Goal: Transaction & Acquisition: Purchase product/service

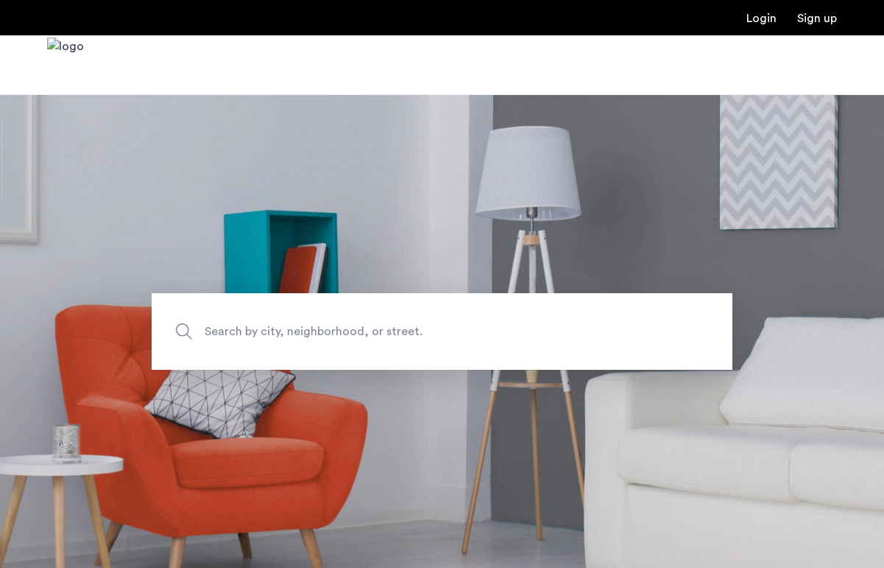
click at [301, 332] on span "Search by city, neighborhood, or street." at bounding box center [408, 331] width 406 height 20
click at [301, 332] on input "Search by city, neighborhood, or street." at bounding box center [442, 331] width 581 height 77
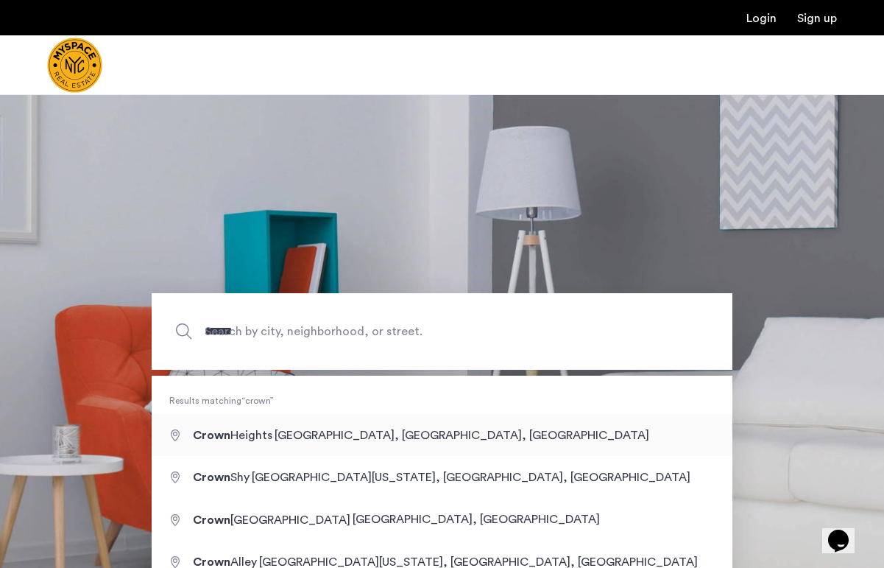
type input "**********"
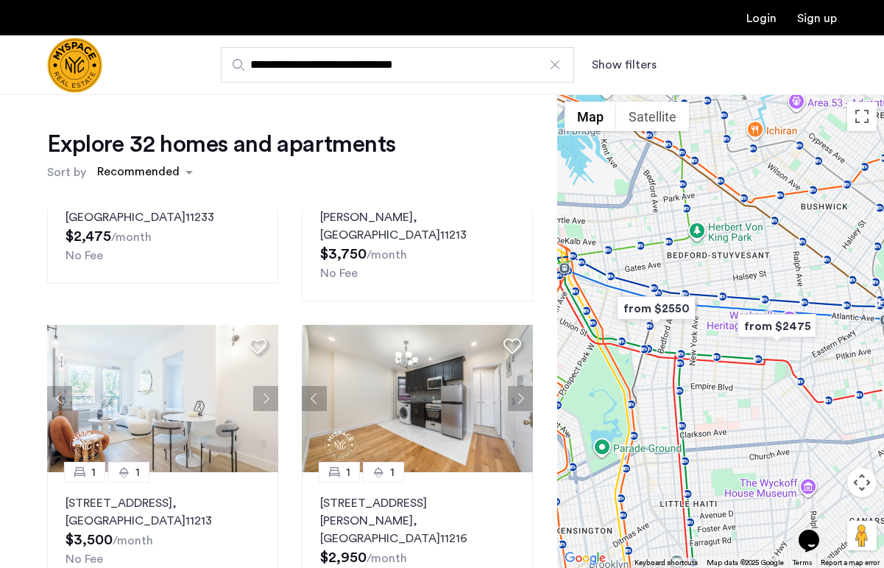
scroll to position [166, 0]
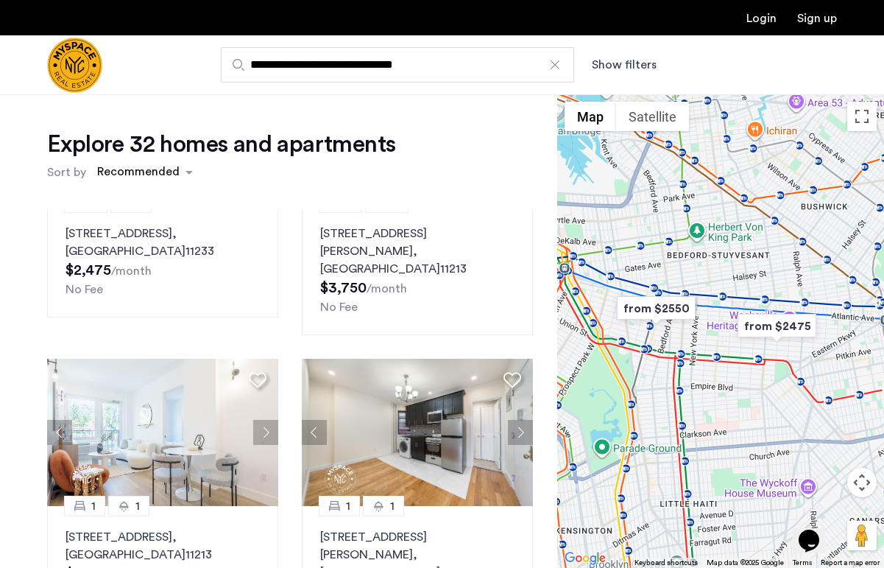
click at [628, 54] on div "**********" at bounding box center [514, 64] width 646 height 35
click at [625, 63] on button "Show filters" at bounding box center [624, 65] width 65 height 18
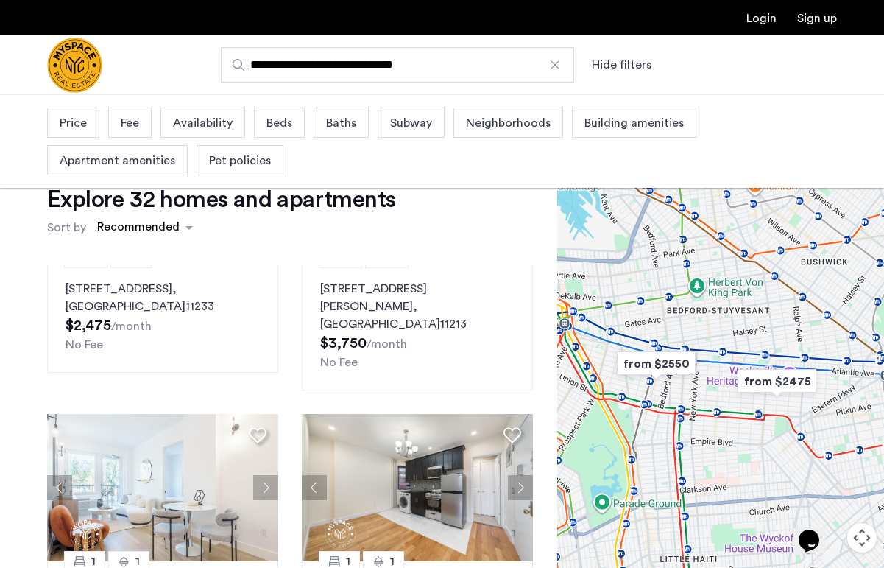
click at [87, 127] on div "Price" at bounding box center [73, 122] width 52 height 30
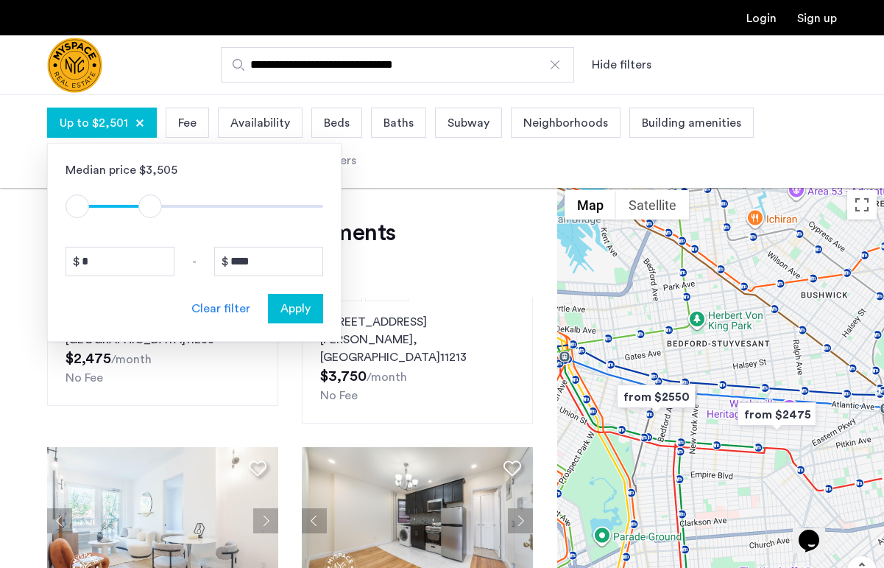
type input "****"
drag, startPoint x: 304, startPoint y: 205, endPoint x: 149, endPoint y: 205, distance: 155.3
click at [149, 205] on span "ngx-slider-max" at bounding box center [150, 206] width 24 height 24
click at [288, 308] on span "Apply" at bounding box center [296, 309] width 30 height 18
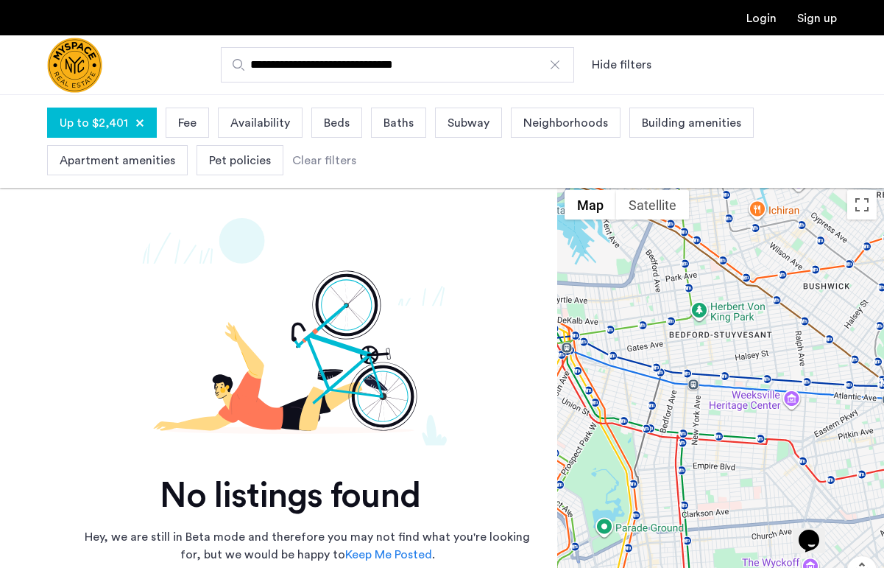
click at [555, 67] on div at bounding box center [555, 64] width 15 height 15
click at [555, 67] on input "**********" at bounding box center [397, 64] width 353 height 35
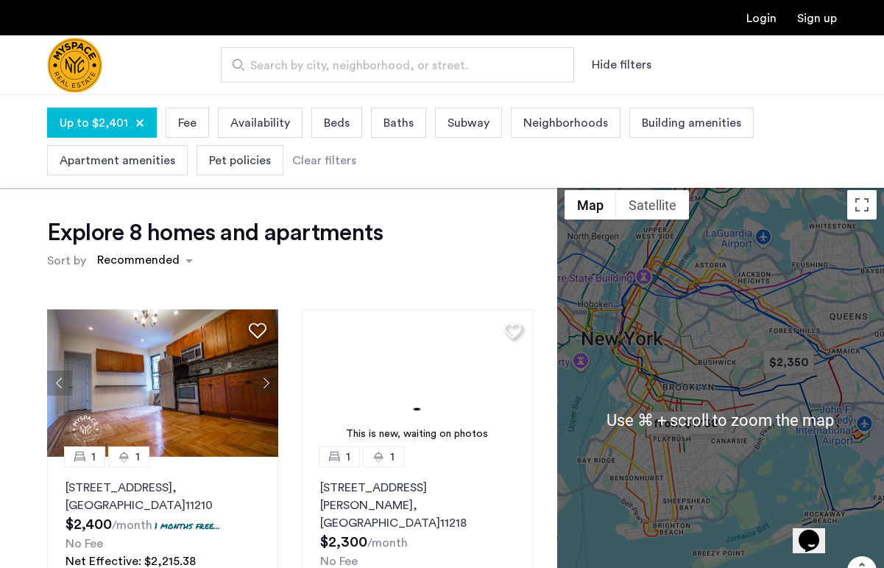
scroll to position [76, 0]
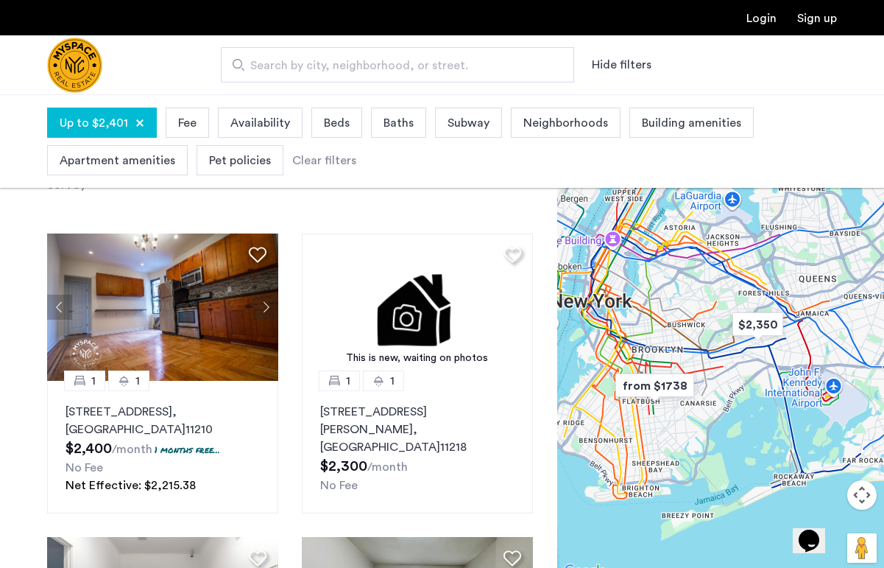
drag, startPoint x: 682, startPoint y: 363, endPoint x: 660, endPoint y: 398, distance: 40.7
click at [660, 398] on div at bounding box center [720, 343] width 327 height 473
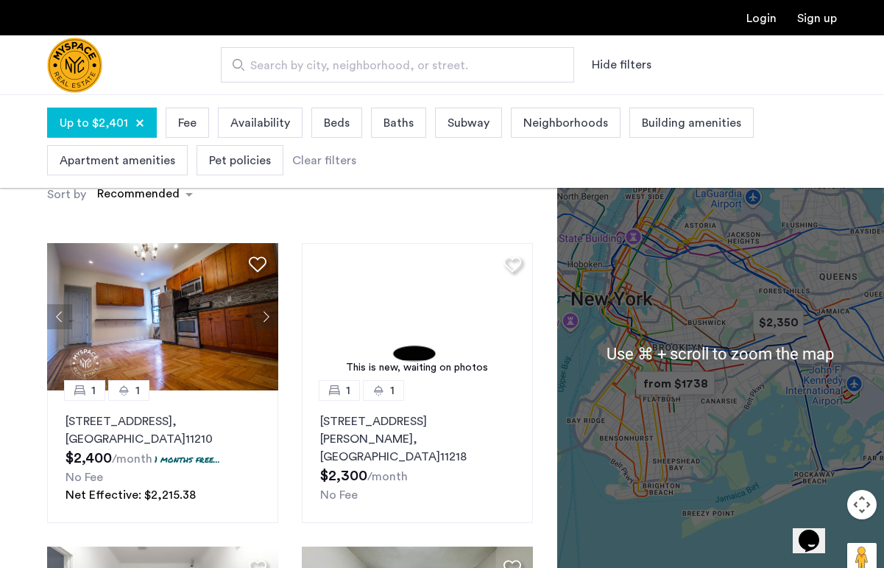
scroll to position [68, 0]
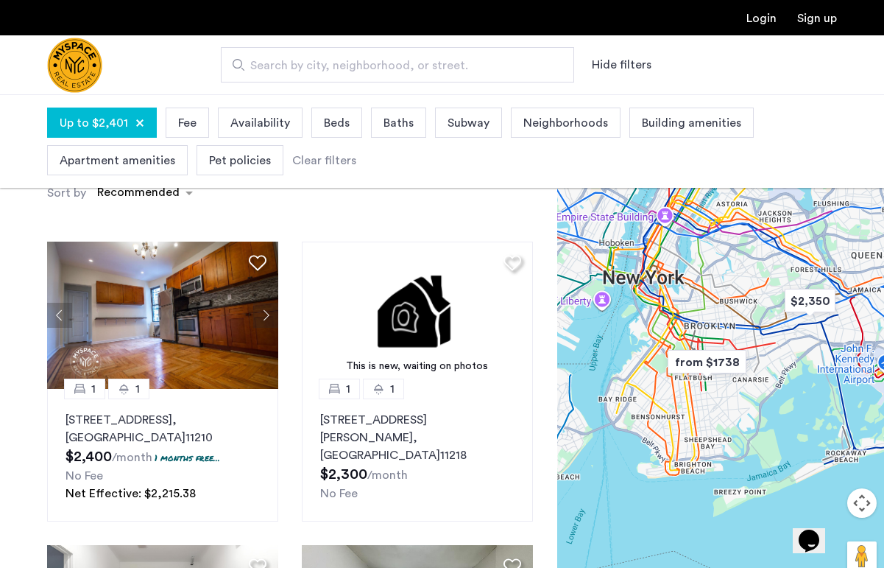
drag, startPoint x: 690, startPoint y: 321, endPoint x: 720, endPoint y: 303, distance: 35.4
click at [720, 303] on div at bounding box center [720, 351] width 327 height 473
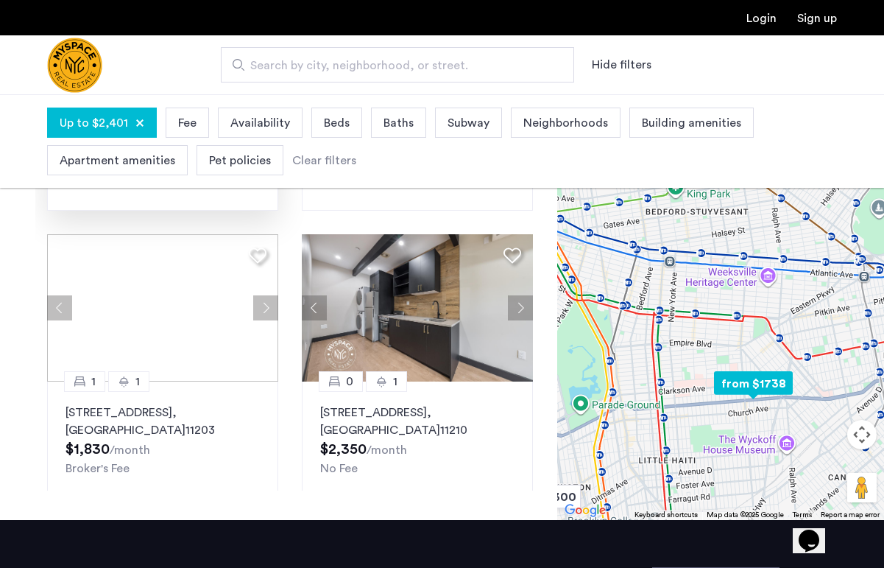
scroll to position [305, 0]
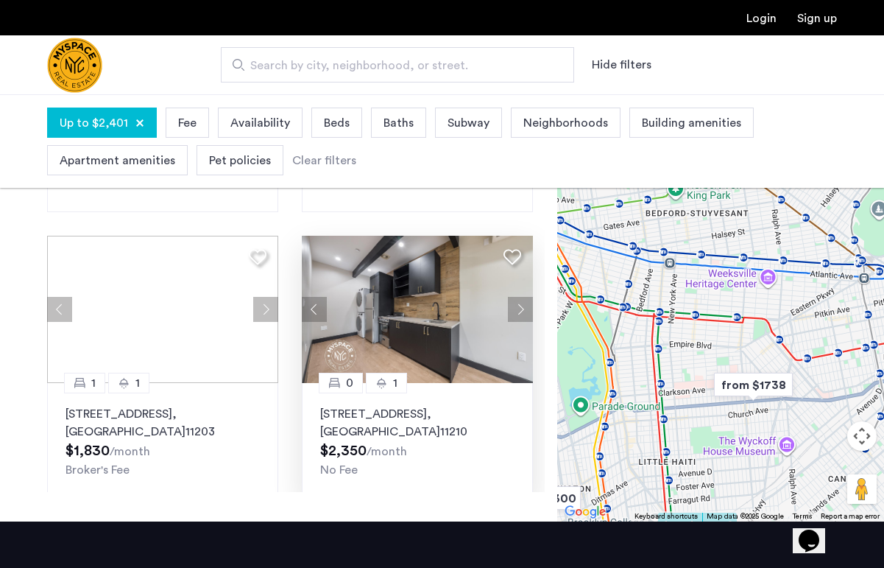
click at [465, 302] on img at bounding box center [417, 309] width 231 height 147
